Goal: Task Accomplishment & Management: Complete application form

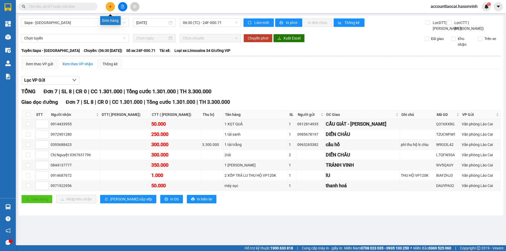
click at [109, 6] on icon "plus" at bounding box center [111, 7] width 4 height 4
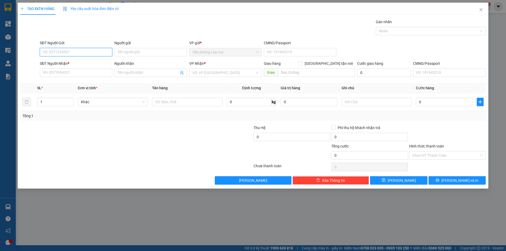
click at [72, 50] on input "SĐT Người Gửi" at bounding box center [76, 52] width 72 height 8
type input "0966484568"
click at [61, 74] on input "SĐT Người Nhận *" at bounding box center [76, 72] width 72 height 8
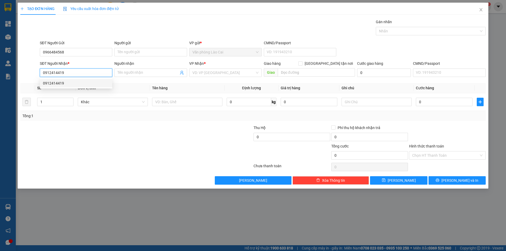
type input "0912414419"
click at [65, 87] on div "0912414419 0912414419" at bounding box center [76, 83] width 72 height 11
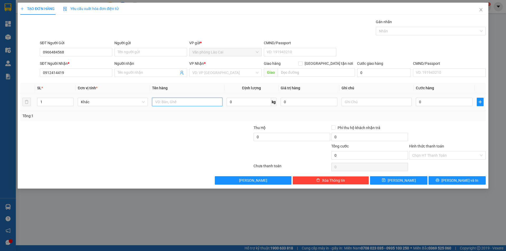
click at [165, 105] on input "text" at bounding box center [187, 102] width 70 height 8
type input "10 bia chai+ 15 [PERSON_NAME]"
click at [47, 105] on input "1" at bounding box center [55, 102] width 36 height 8
type input "25"
click at [452, 103] on input "0" at bounding box center [444, 102] width 57 height 8
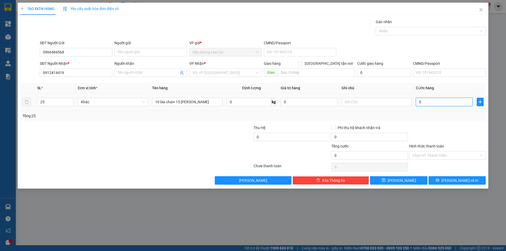
type input "7"
type input "73"
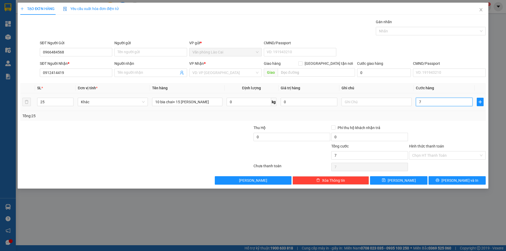
type input "73"
type input "730"
type input "7.300"
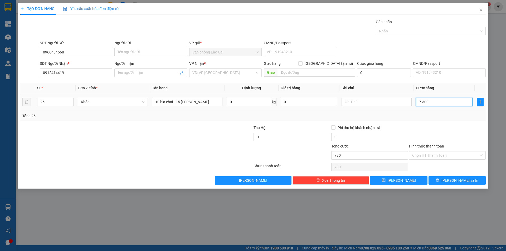
type input "7.300"
type input "73.000"
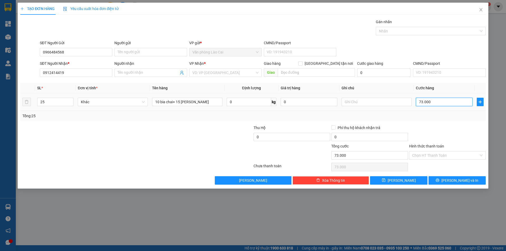
type input "730.000"
click at [430, 123] on div "Transit Pickup Surcharge Ids Transit Deliver Surcharge Ids Transit Deliver Surc…" at bounding box center [252, 102] width 465 height 166
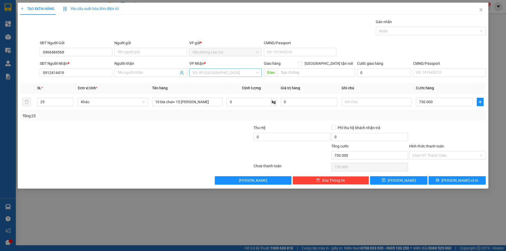
click at [232, 71] on input "search" at bounding box center [223, 73] width 62 height 8
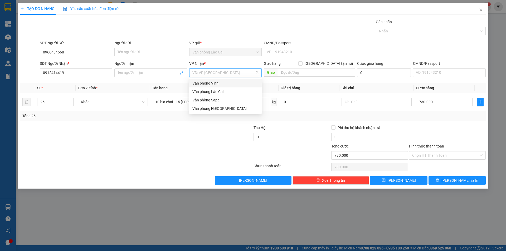
click at [224, 81] on div "Văn phòng Vinh" at bounding box center [225, 83] width 66 height 6
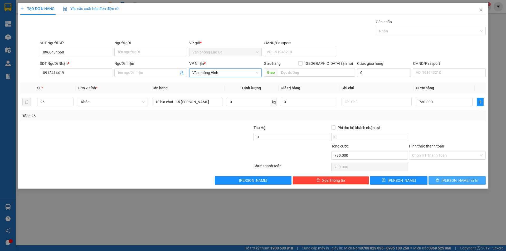
click at [455, 178] on span "[PERSON_NAME] và In" at bounding box center [459, 181] width 37 height 6
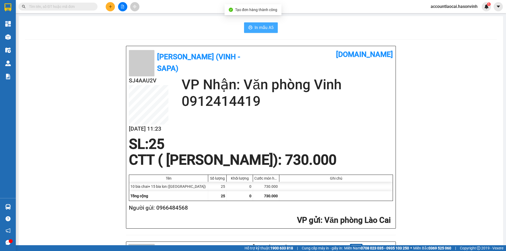
click at [263, 30] on span "In mẫu A5" at bounding box center [263, 27] width 19 height 7
